Goal: Task Accomplishment & Management: Use online tool/utility

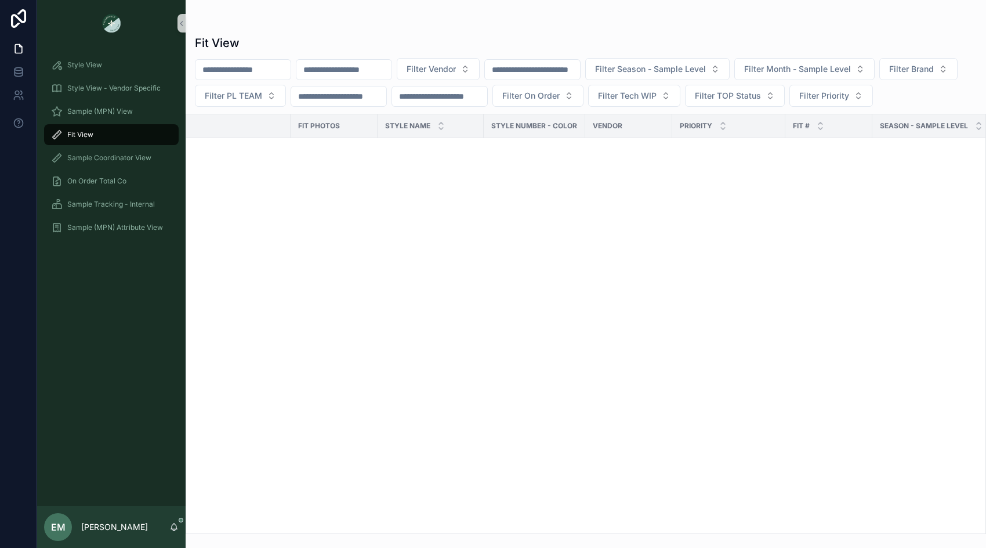
scroll to position [4658, 0]
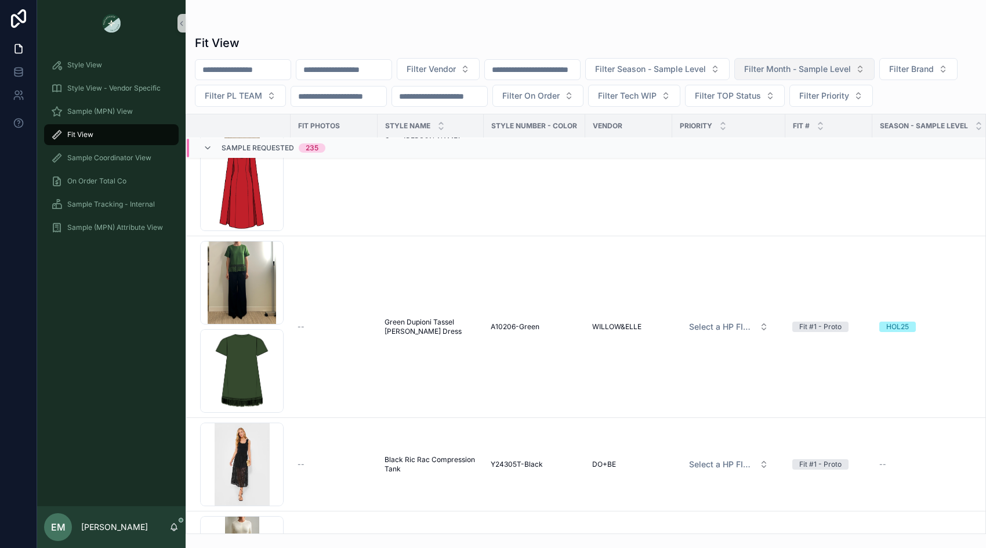
click at [796, 76] on button "Filter Month - Sample Level" at bounding box center [805, 69] width 140 height 22
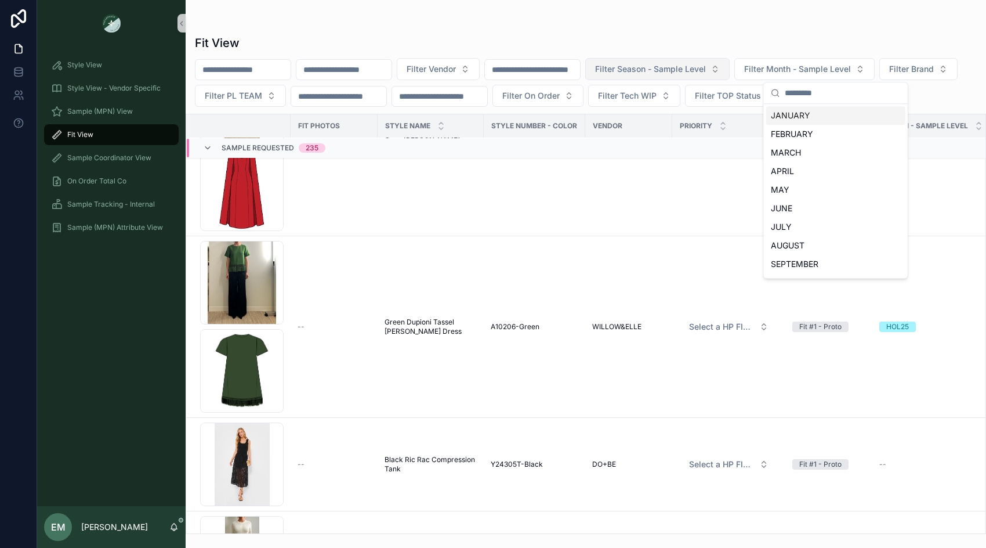
click at [698, 62] on button "Filter Season - Sample Level" at bounding box center [658, 69] width 144 height 22
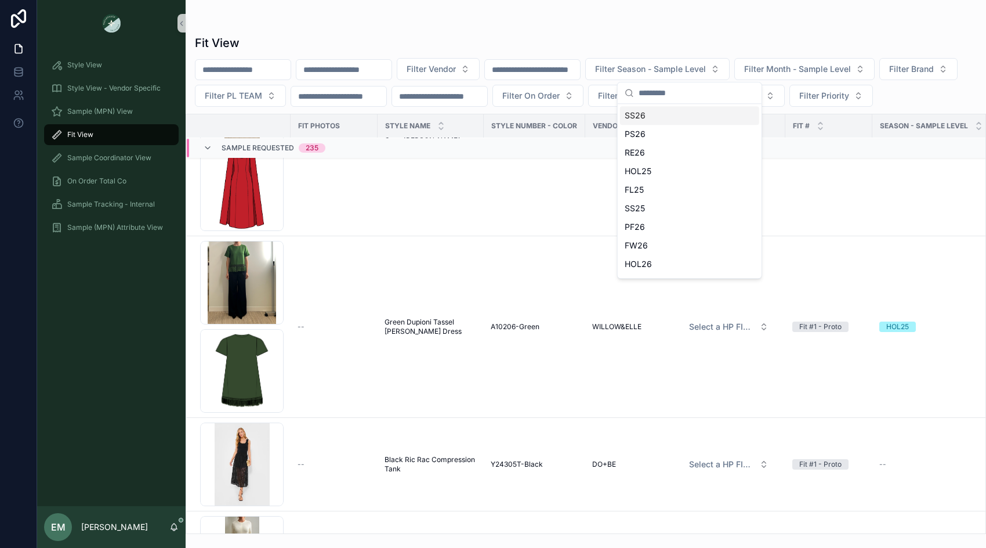
click at [678, 118] on div "SS26" at bounding box center [689, 115] width 139 height 19
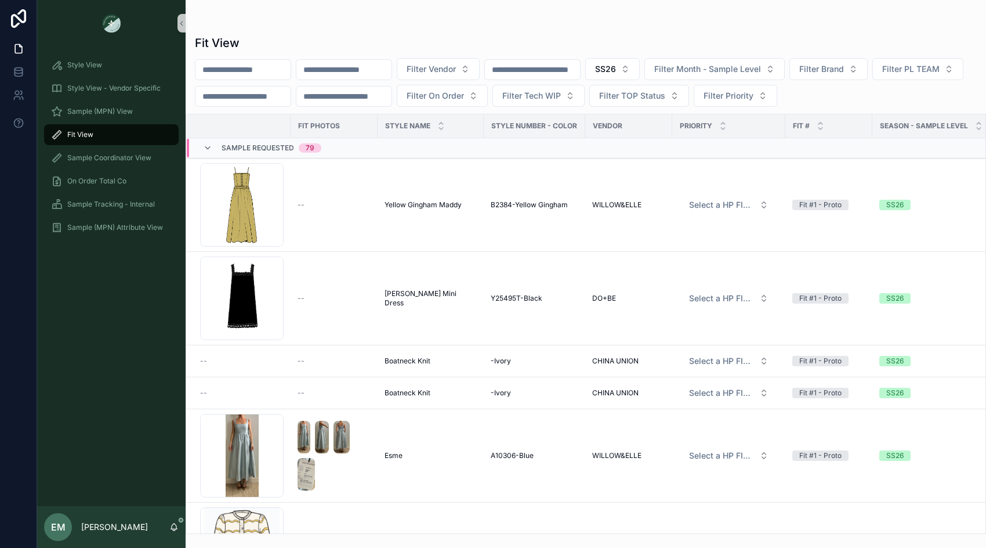
click at [269, 147] on span "Sample Requested" at bounding box center [258, 147] width 73 height 9
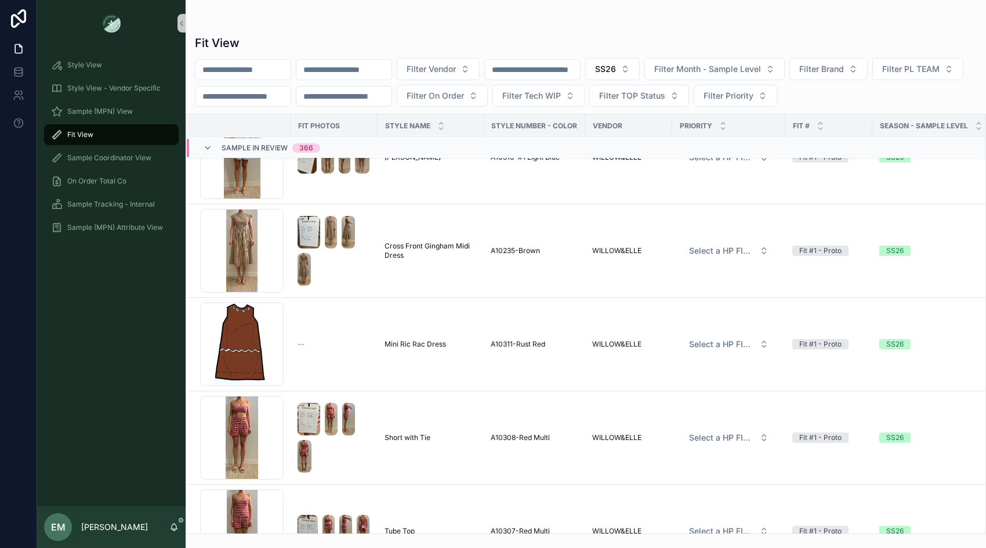
scroll to position [22941, 0]
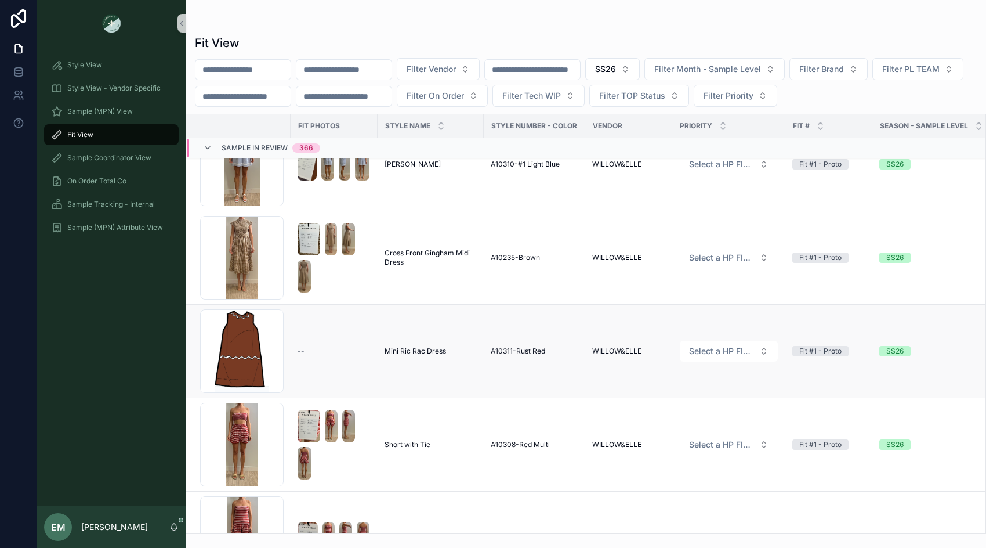
click at [516, 349] on span "A10311-Rust Red" at bounding box center [518, 350] width 55 height 9
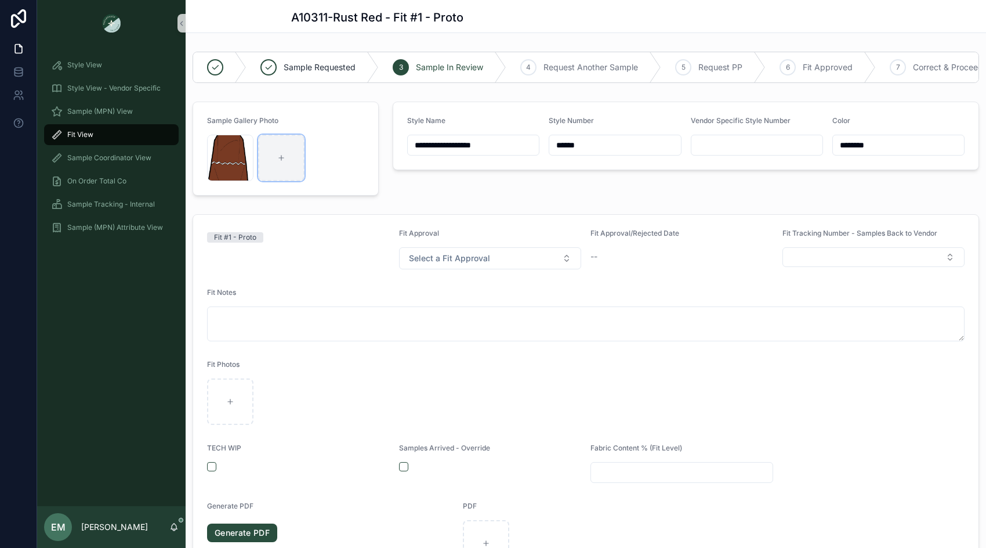
click at [286, 158] on div "scrollable content" at bounding box center [281, 158] width 46 height 46
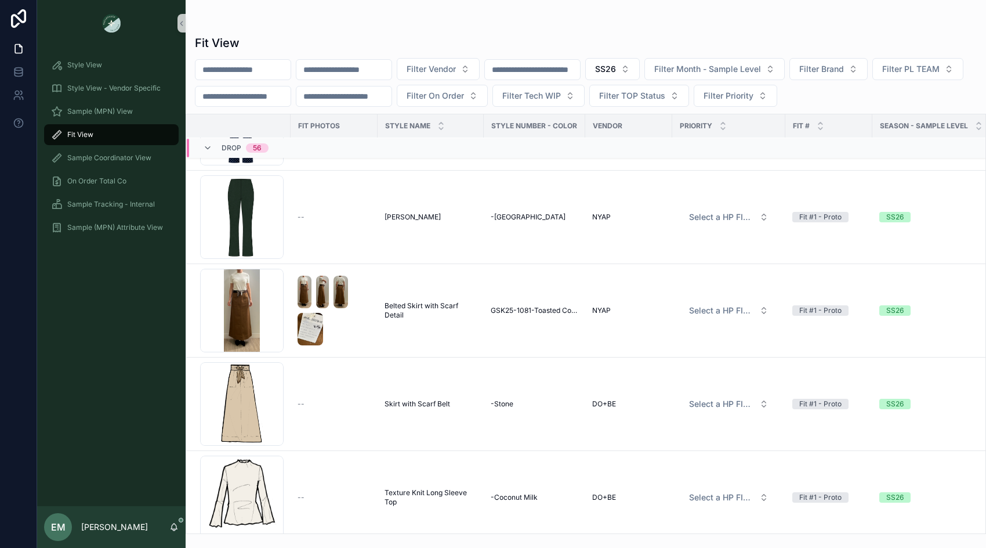
scroll to position [40515, 0]
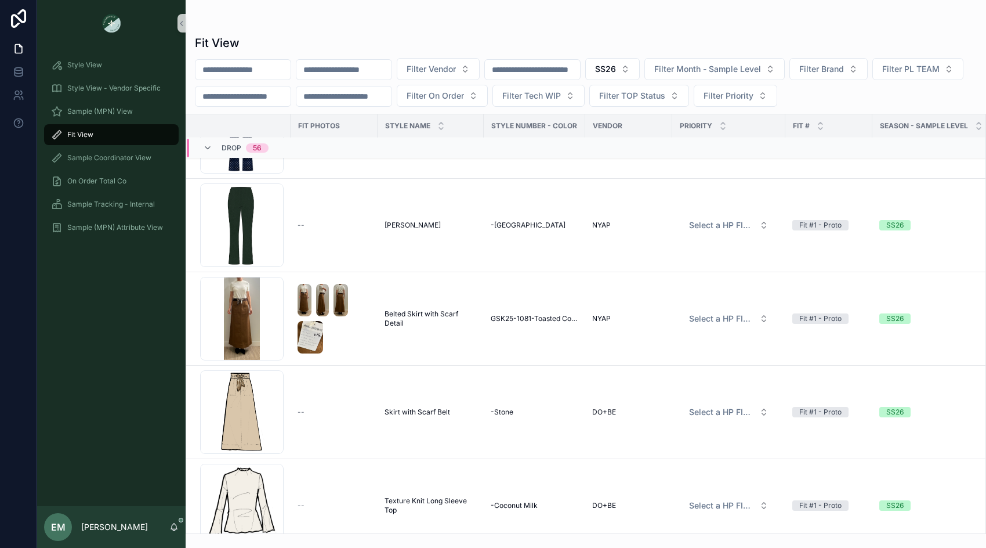
click at [229, 146] on span "Drop" at bounding box center [232, 147] width 20 height 9
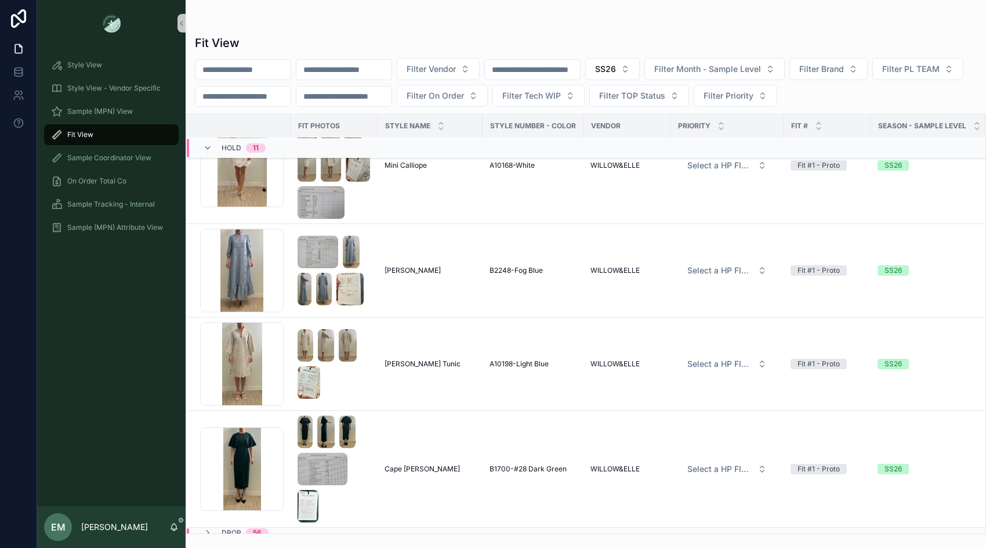
click at [233, 148] on span "HOLD" at bounding box center [232, 147] width 20 height 9
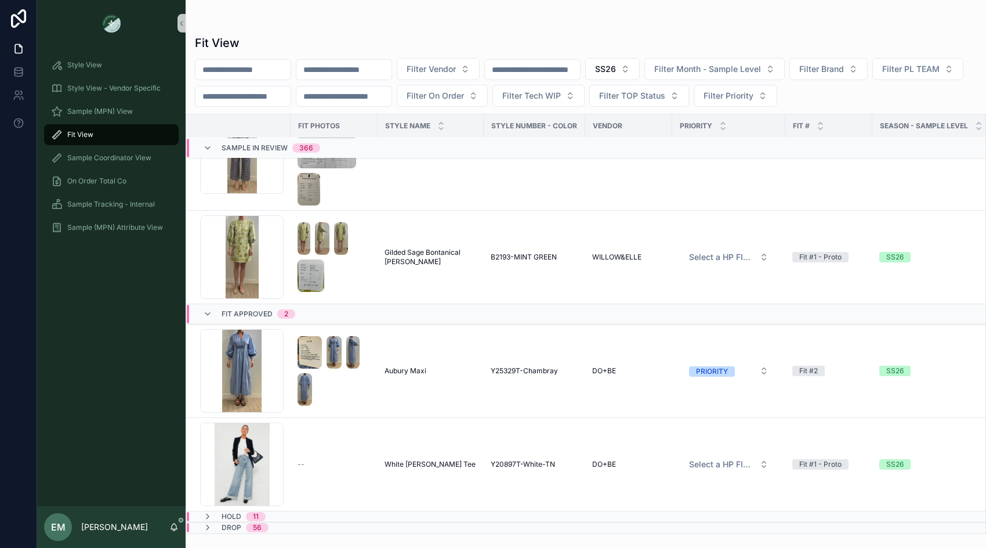
scroll to position [34386, 0]
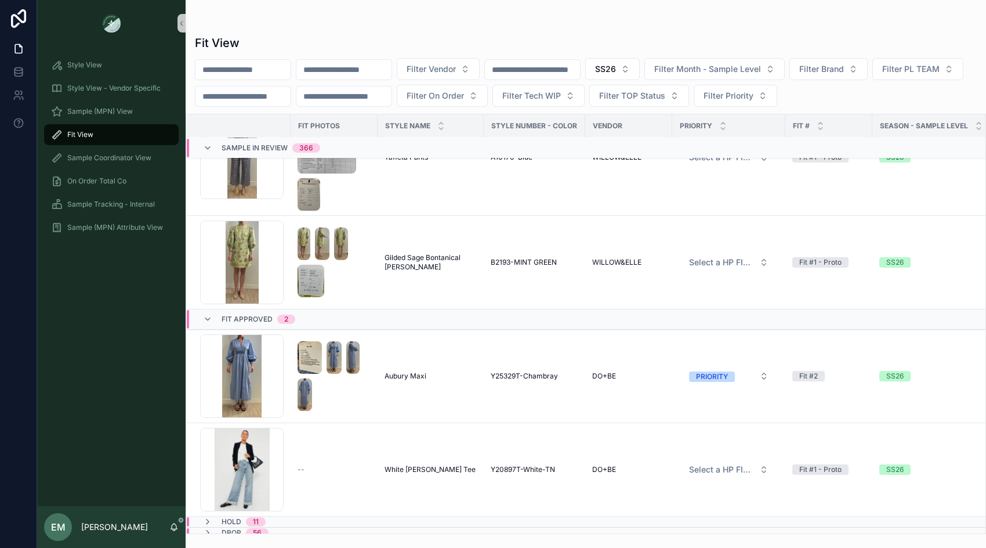
click at [233, 146] on span "Sample In Review" at bounding box center [255, 147] width 66 height 9
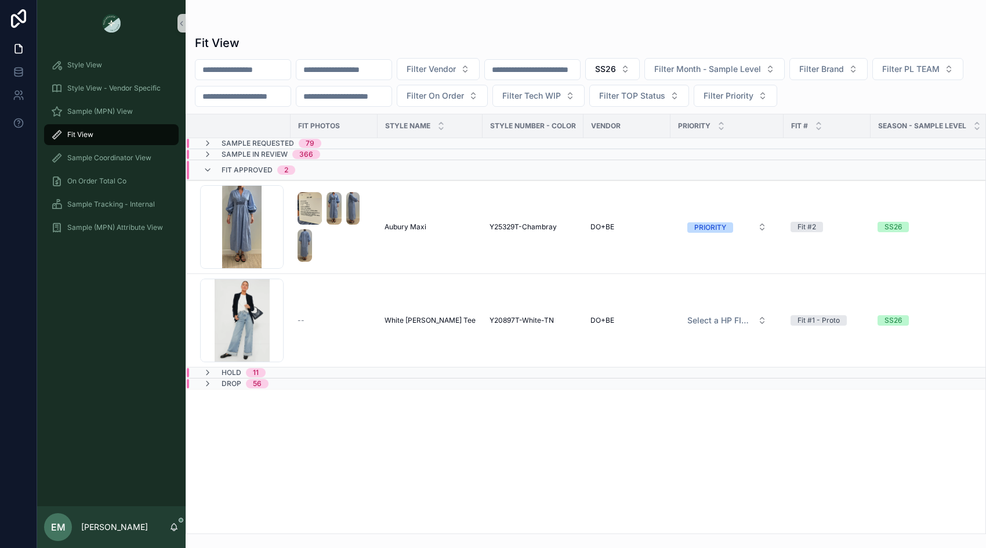
click at [239, 169] on span "Fit Approved" at bounding box center [247, 169] width 51 height 9
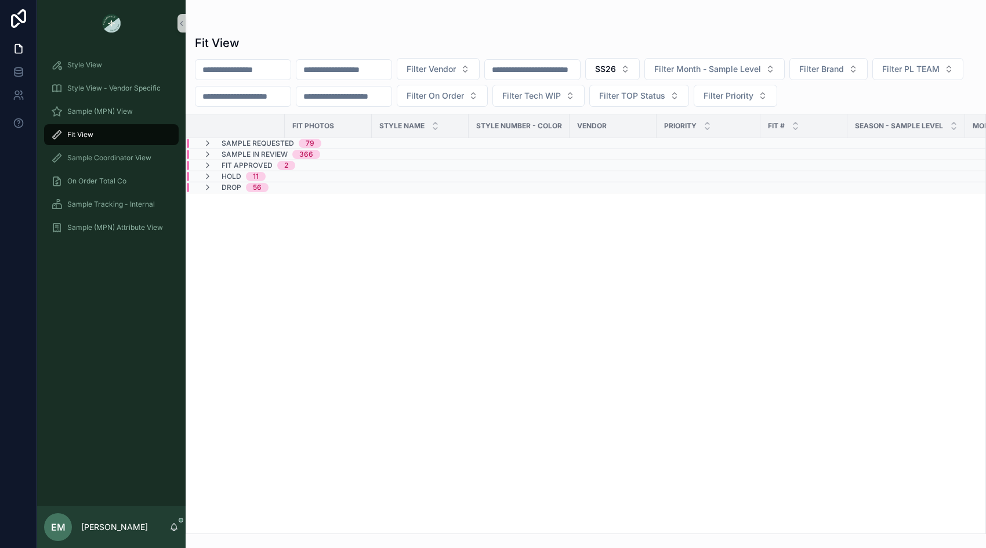
click at [241, 141] on span "Sample Requested" at bounding box center [258, 143] width 73 height 9
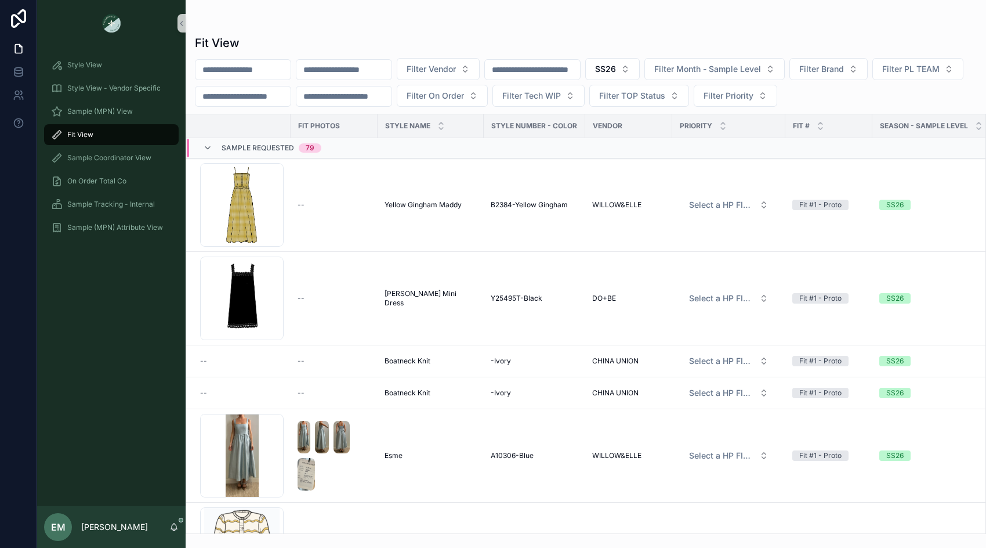
click at [243, 146] on span "Sample Requested" at bounding box center [258, 147] width 73 height 9
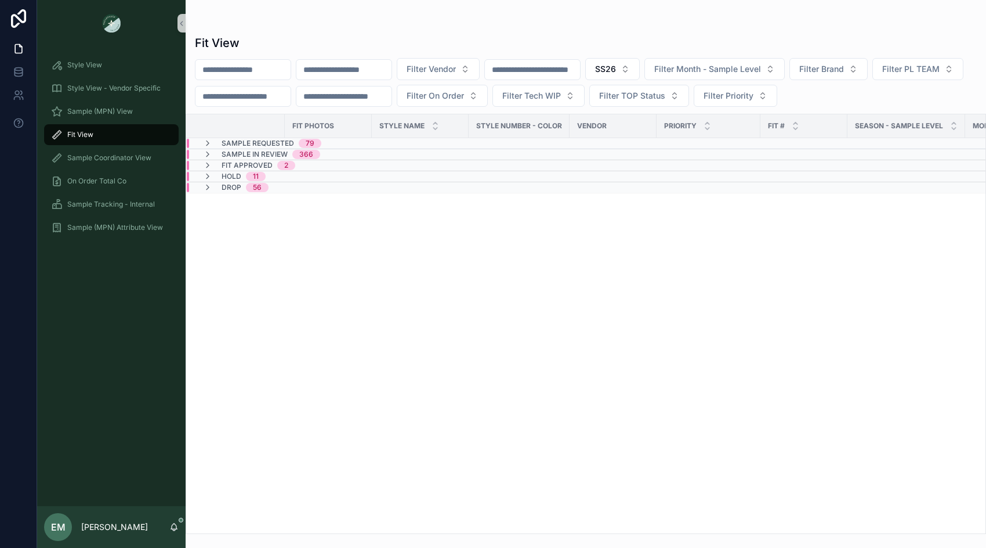
click at [238, 152] on span "Sample In Review" at bounding box center [255, 154] width 66 height 9
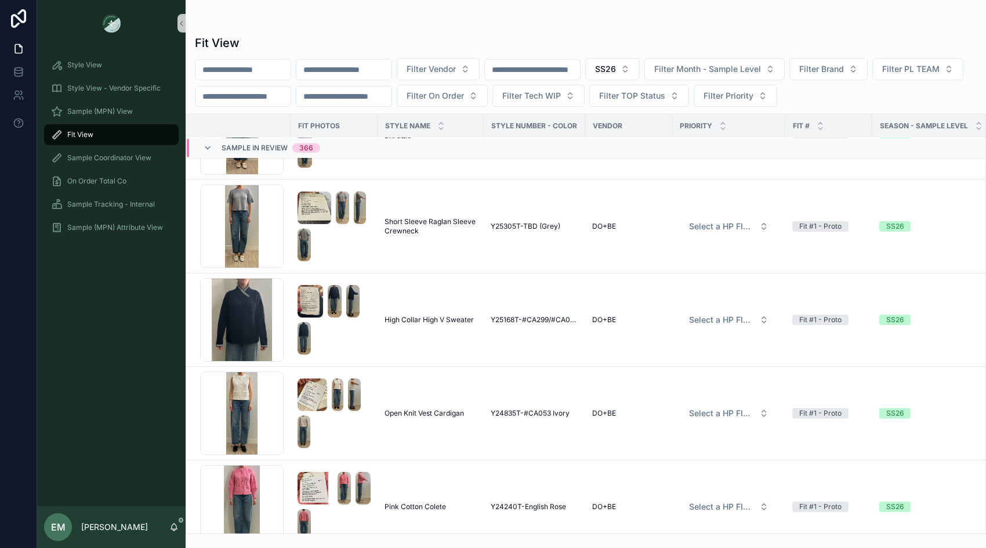
scroll to position [1581, 0]
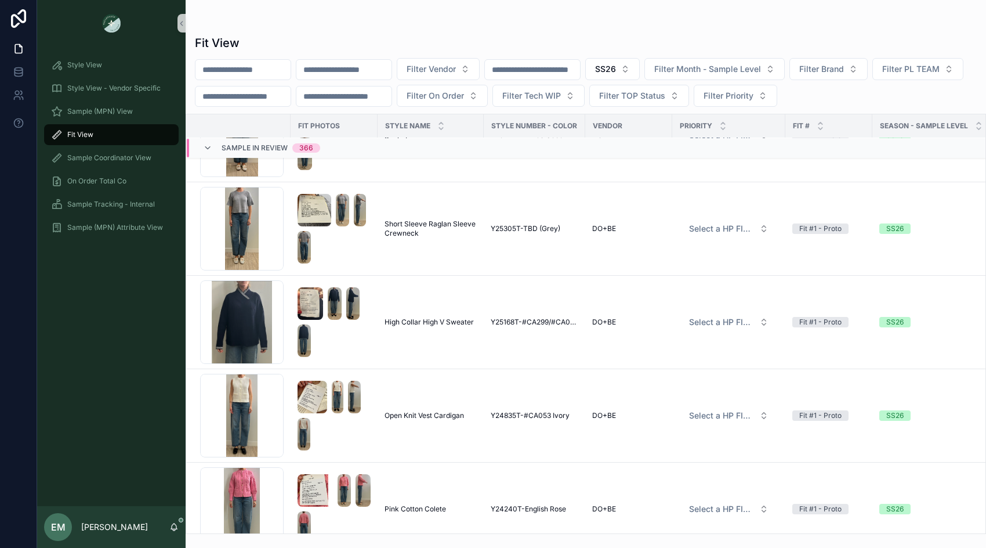
click at [111, 129] on div "Fit View" at bounding box center [111, 134] width 121 height 19
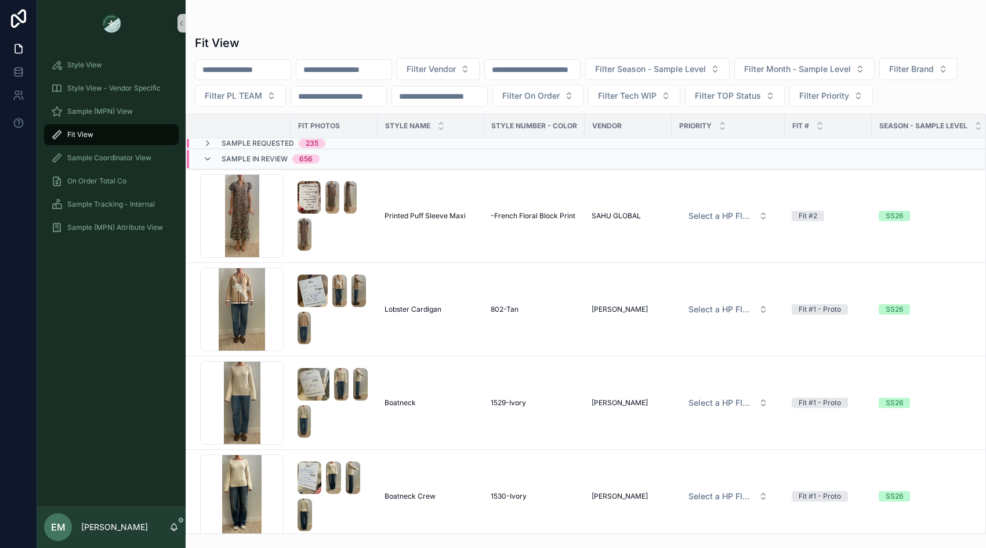
click at [270, 156] on span "Sample In Review" at bounding box center [255, 158] width 66 height 9
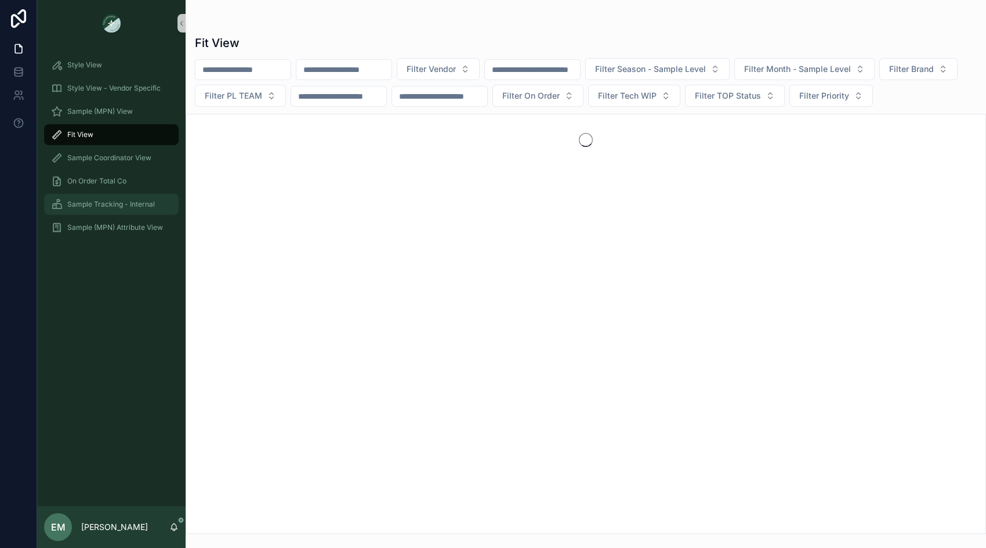
click at [106, 206] on span "Sample Tracking - Internal" at bounding box center [111, 204] width 88 height 9
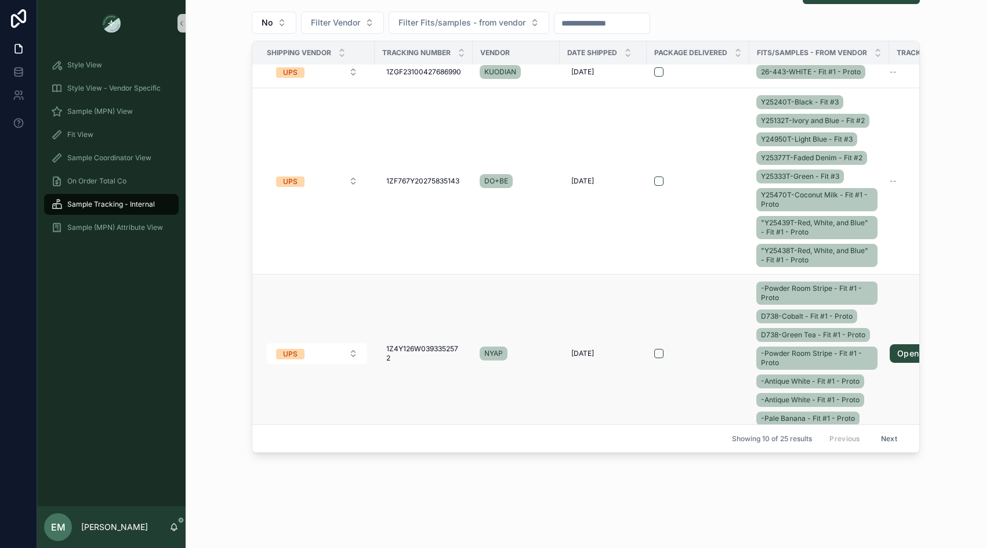
scroll to position [476, 0]
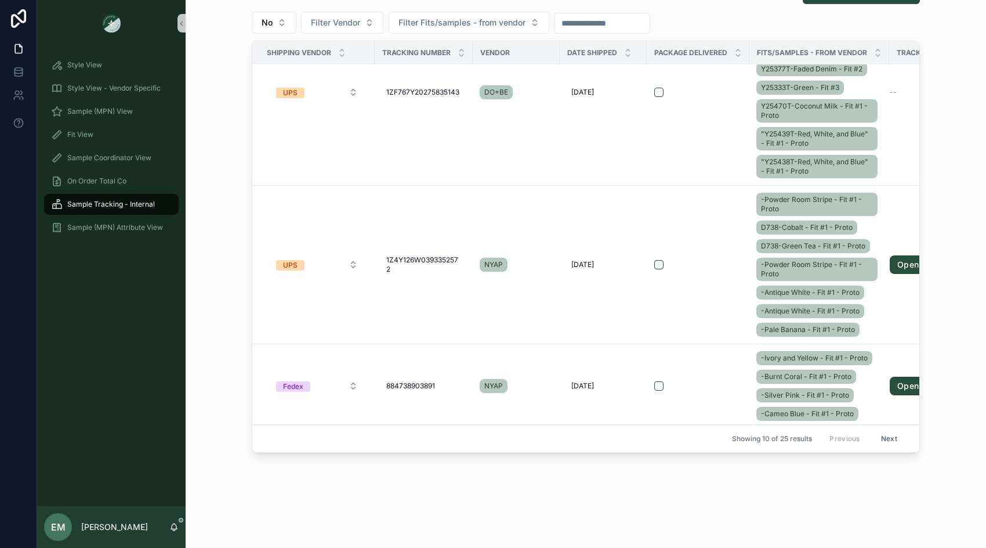
click at [886, 439] on button "Next" at bounding box center [889, 438] width 32 height 18
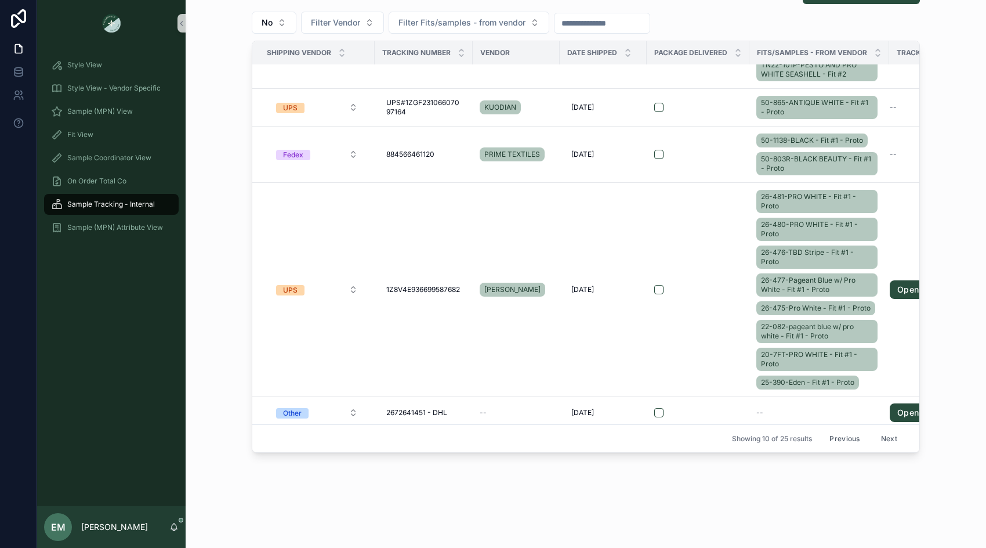
scroll to position [472, 0]
click at [886, 431] on button "Next" at bounding box center [889, 438] width 32 height 18
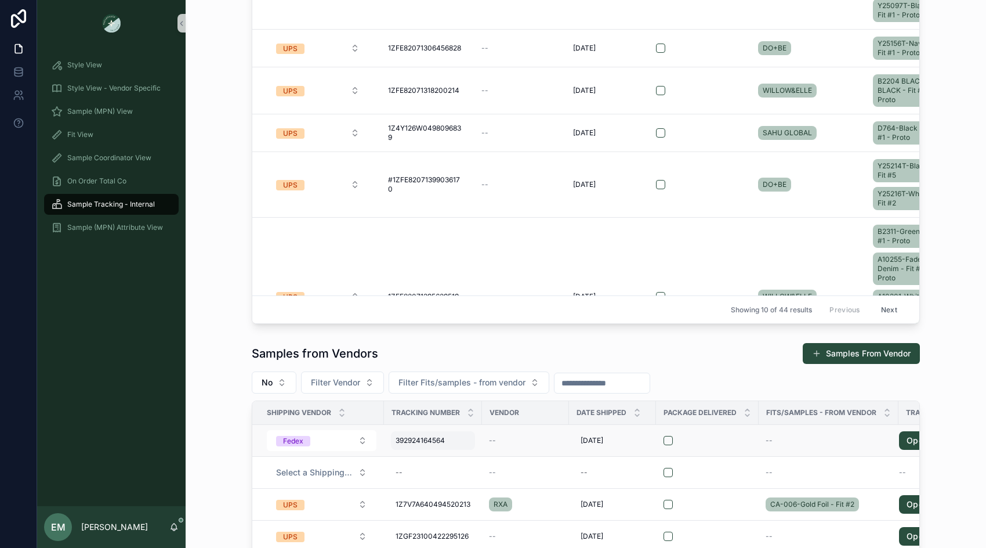
scroll to position [319, 0]
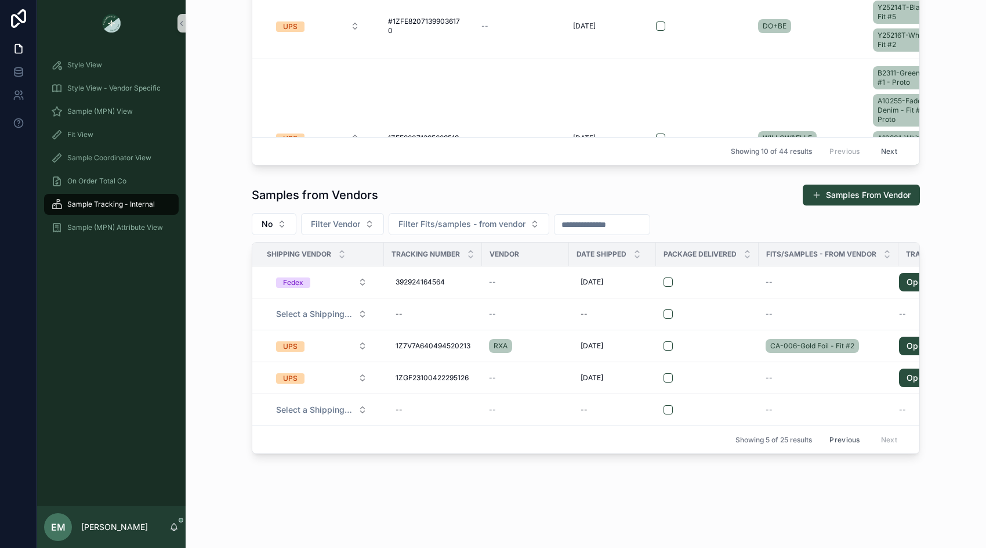
click at [847, 440] on button "Previous" at bounding box center [845, 440] width 46 height 18
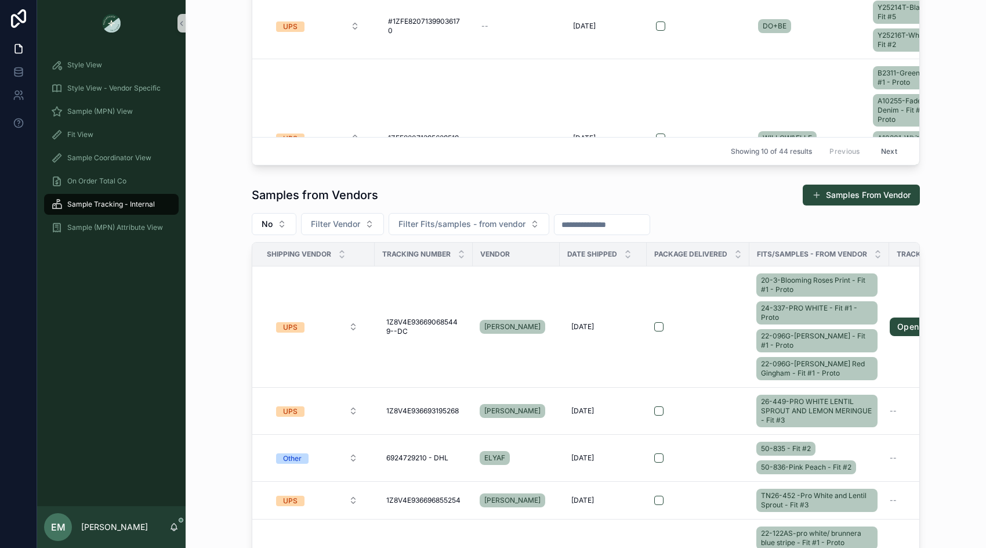
scroll to position [520, 0]
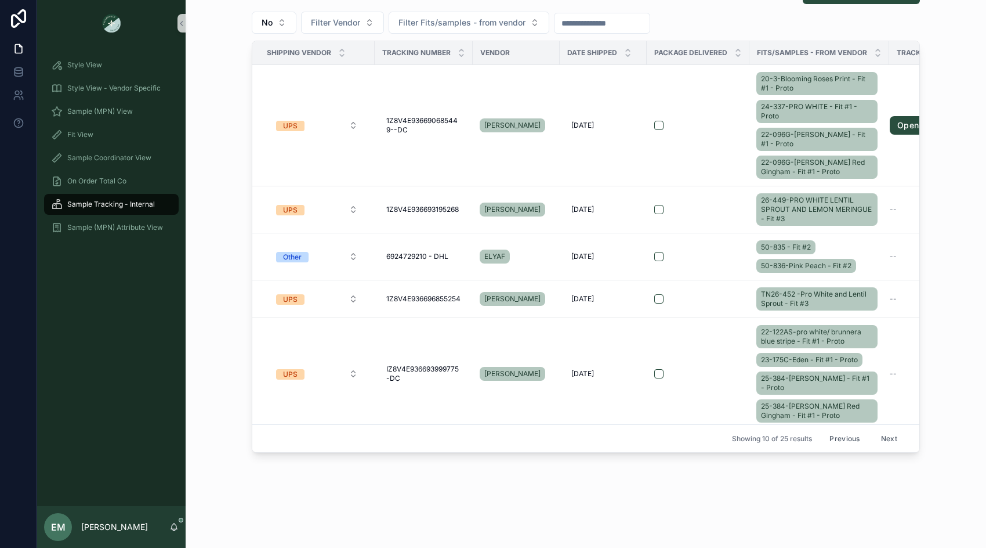
click at [841, 442] on button "Previous" at bounding box center [845, 438] width 46 height 18
